Goal: Task Accomplishment & Management: Use online tool/utility

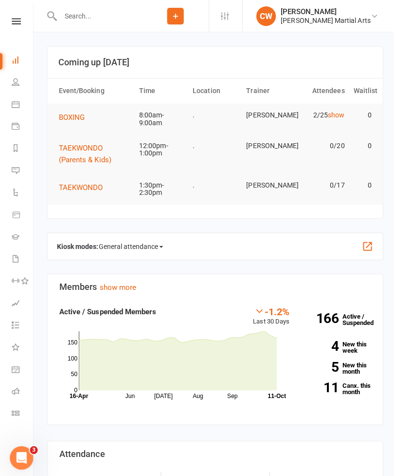
click at [71, 118] on span "BOXING" at bounding box center [71, 116] width 26 height 9
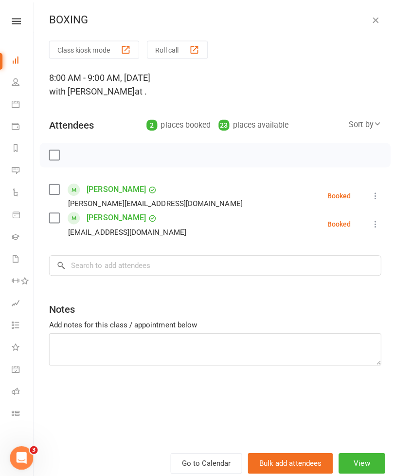
click at [102, 43] on button "Class kiosk mode" at bounding box center [94, 49] width 90 height 18
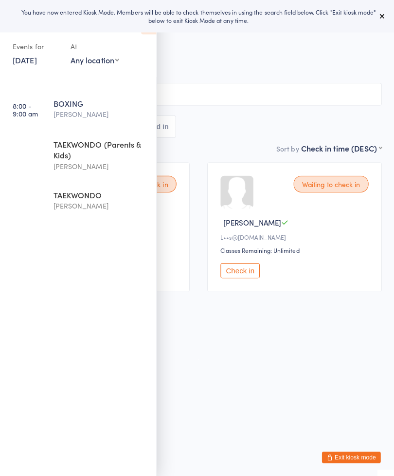
click at [381, 20] on button at bounding box center [379, 16] width 12 height 12
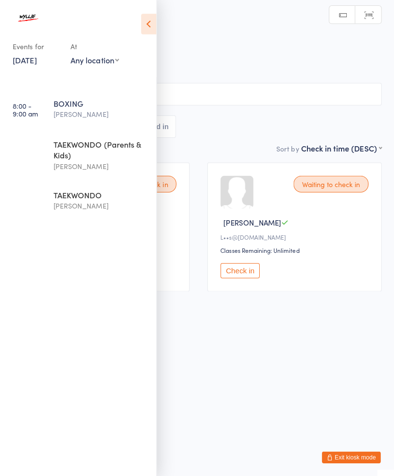
click at [147, 21] on icon at bounding box center [147, 24] width 15 height 20
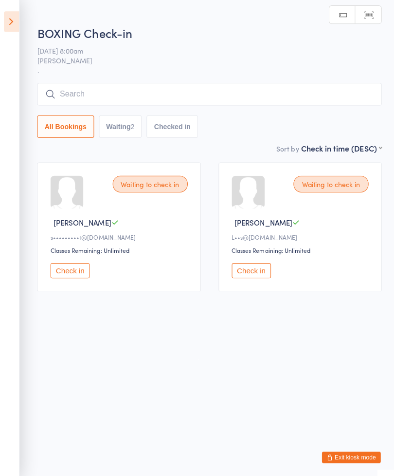
click at [220, 81] on div "BOXING Check-in [DATE] 8:00am [PERSON_NAME] . Manual search Scanner input All B…" at bounding box center [208, 82] width 342 height 117
click at [188, 93] on input "search" at bounding box center [208, 93] width 342 height 22
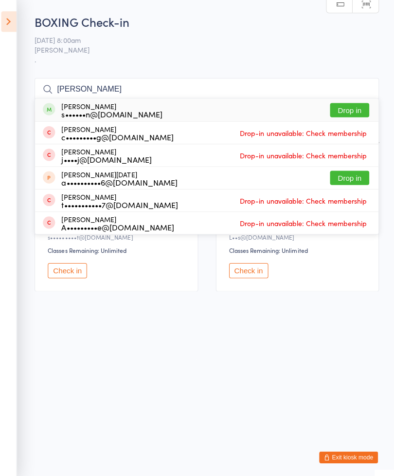
type input "[PERSON_NAME]"
click at [360, 108] on button "Drop in" at bounding box center [350, 109] width 39 height 14
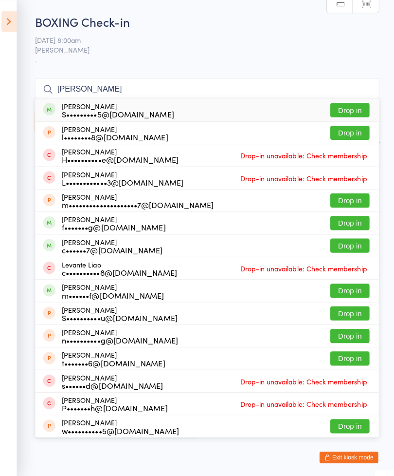
type input "[PERSON_NAME]"
click at [346, 106] on button "Drop in" at bounding box center [350, 109] width 39 height 14
